Goal: Information Seeking & Learning: Learn about a topic

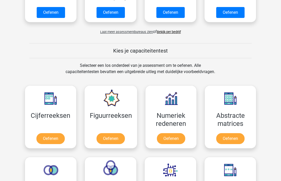
scroll to position [162, 0]
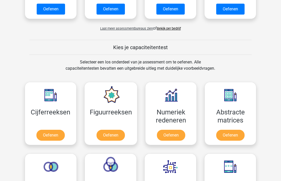
click at [49, 131] on link "Oefenen" at bounding box center [50, 135] width 28 height 11
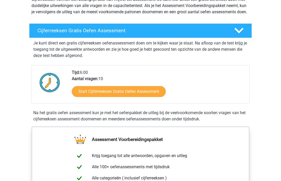
scroll to position [68, 0]
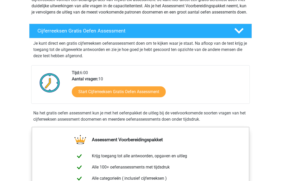
click at [150, 97] on link "Start Cijferreeksen Gratis Oefen Assessment" at bounding box center [119, 91] width 94 height 11
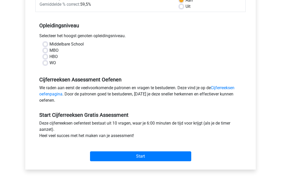
scroll to position [88, 0]
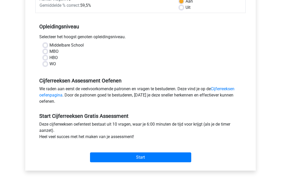
click at [49, 44] on label "Middelbare School" at bounding box center [66, 45] width 34 height 6
click at [45, 44] on input "Middelbare School" at bounding box center [45, 44] width 4 height 5
radio input "true"
click at [174, 160] on input "Start" at bounding box center [140, 158] width 101 height 10
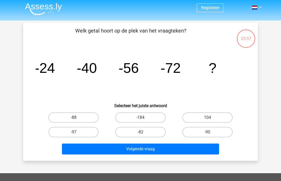
scroll to position [1, 0]
click at [71, 114] on label "-88" at bounding box center [73, 117] width 50 height 10
click at [74, 118] on input "-88" at bounding box center [75, 119] width 3 height 3
radio input "true"
click at [84, 116] on label "-88" at bounding box center [73, 117] width 50 height 10
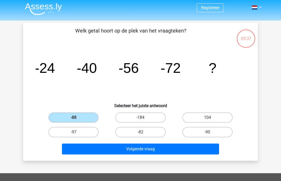
click at [77, 118] on input "-88" at bounding box center [75, 119] width 3 height 3
click at [120, 146] on button "Volgende vraag" at bounding box center [140, 149] width 157 height 11
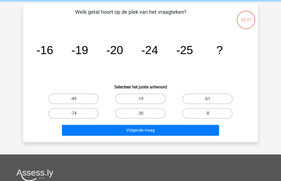
scroll to position [24, 0]
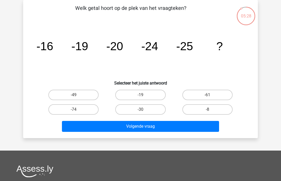
click at [139, 111] on label "-30" at bounding box center [140, 109] width 50 height 10
click at [141, 111] on input "-30" at bounding box center [142, 111] width 3 height 3
radio input "true"
click at [154, 124] on button "Volgende vraag" at bounding box center [140, 126] width 157 height 11
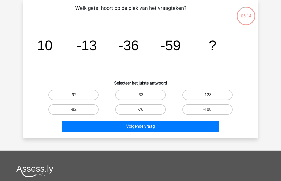
click at [85, 94] on label "-92" at bounding box center [73, 95] width 50 height 10
click at [77, 95] on input "-92" at bounding box center [75, 96] width 3 height 3
radio input "true"
click at [77, 105] on label "-82" at bounding box center [73, 109] width 50 height 10
click at [77, 110] on input "-82" at bounding box center [75, 111] width 3 height 3
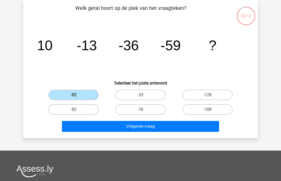
radio input "true"
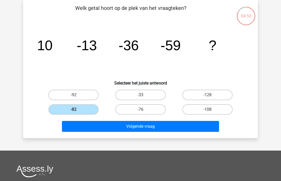
click at [165, 124] on button "Volgende vraag" at bounding box center [140, 126] width 157 height 11
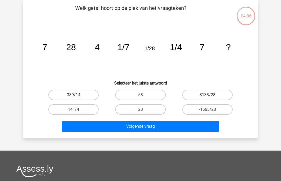
click at [147, 107] on label "28" at bounding box center [140, 109] width 50 height 10
click at [144, 110] on input "28" at bounding box center [142, 111] width 3 height 3
radio input "true"
click at [142, 125] on button "Volgende vraag" at bounding box center [140, 126] width 157 height 11
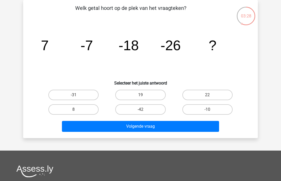
click at [65, 94] on label "-31" at bounding box center [73, 95] width 50 height 10
click at [74, 95] on input "-31" at bounding box center [75, 96] width 3 height 3
radio input "true"
click at [73, 124] on button "Volgende vraag" at bounding box center [140, 126] width 157 height 11
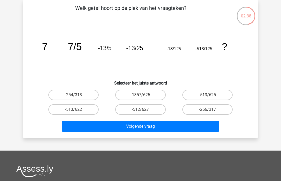
click at [214, 94] on label "-513/625" at bounding box center [207, 95] width 50 height 10
click at [211, 95] on input "-513/625" at bounding box center [208, 96] width 3 height 3
radio input "true"
click at [108, 132] on button "Volgende vraag" at bounding box center [140, 126] width 157 height 11
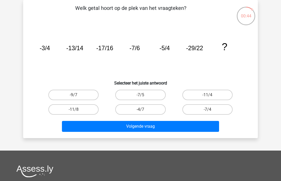
click at [196, 110] on label "-7/4" at bounding box center [207, 109] width 50 height 10
click at [207, 110] on input "-7/4" at bounding box center [208, 111] width 3 height 3
radio input "true"
click at [139, 128] on button "Volgende vraag" at bounding box center [140, 126] width 157 height 11
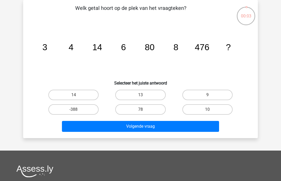
click at [74, 105] on label "-388" at bounding box center [73, 109] width 50 height 10
click at [74, 110] on input "-388" at bounding box center [75, 111] width 3 height 3
radio input "true"
click at [69, 114] on label "-388" at bounding box center [73, 109] width 50 height 10
click at [74, 113] on input "-388" at bounding box center [75, 111] width 3 height 3
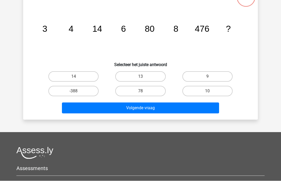
scroll to position [42, 0]
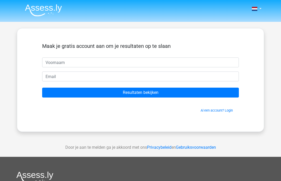
click at [200, 94] on input "Resultaten bekijken" at bounding box center [140, 93] width 197 height 10
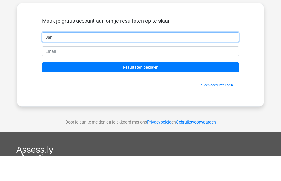
type input "Jan"
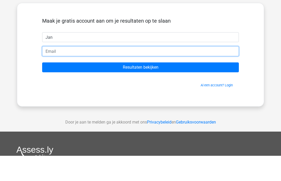
click at [50, 72] on input "email" at bounding box center [140, 77] width 197 height 10
type input "p"
type input "[EMAIL_ADDRESS][DOMAIN_NAME]"
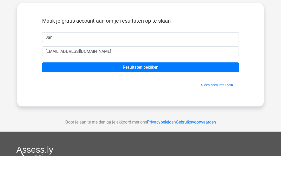
click at [226, 88] on input "Resultaten bekijken" at bounding box center [140, 93] width 197 height 10
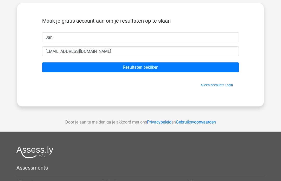
click at [221, 70] on input "Resultaten bekijken" at bounding box center [140, 67] width 197 height 10
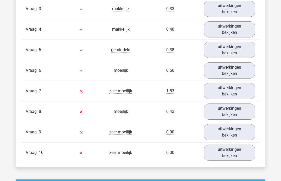
scroll to position [487, 0]
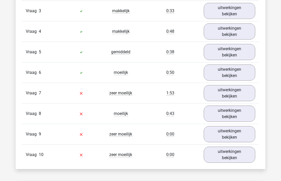
click at [237, 95] on link "uitwerkingen bekijken" at bounding box center [230, 93] width 52 height 16
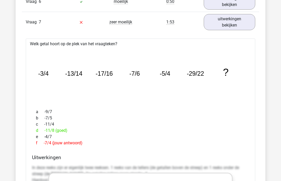
scroll to position [549, 0]
